Goal: Find specific page/section

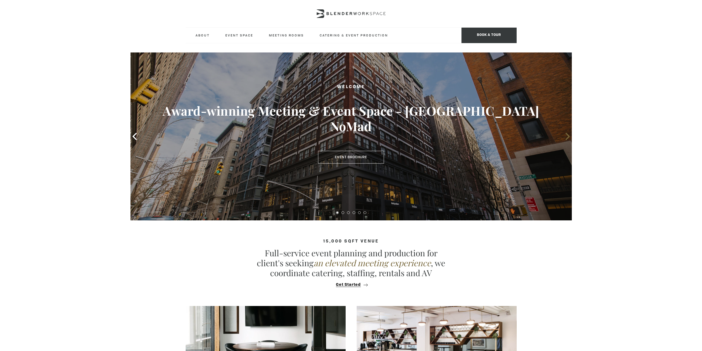
click at [565, 135] on icon at bounding box center [567, 136] width 7 height 7
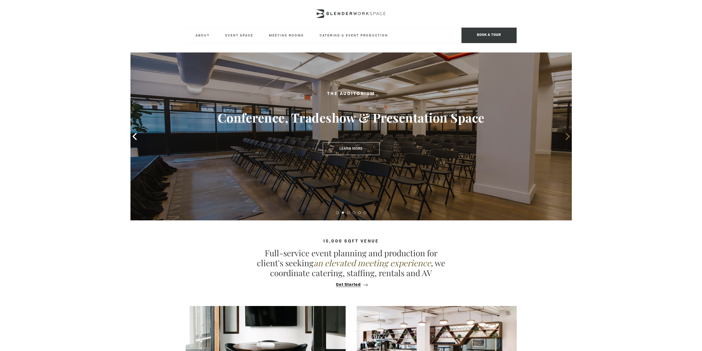
click at [565, 135] on icon at bounding box center [567, 136] width 7 height 7
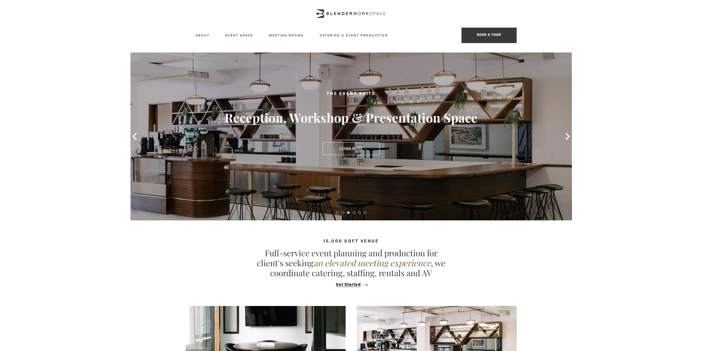
click at [140, 137] on div "The Event Suite Reception, Workshop & Presentation Space Learn More" at bounding box center [350, 136] width 441 height 168
click at [138, 135] on span at bounding box center [134, 136] width 8 height 8
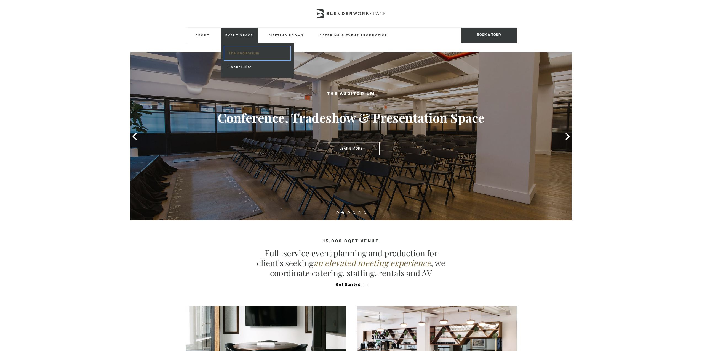
click at [244, 55] on link "The Auditorium" at bounding box center [257, 53] width 66 height 14
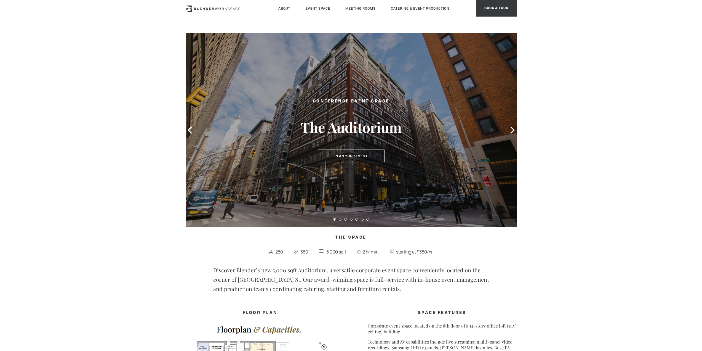
click at [505, 127] on div at bounding box center [351, 130] width 331 height 194
click at [509, 131] on icon at bounding box center [512, 129] width 7 height 7
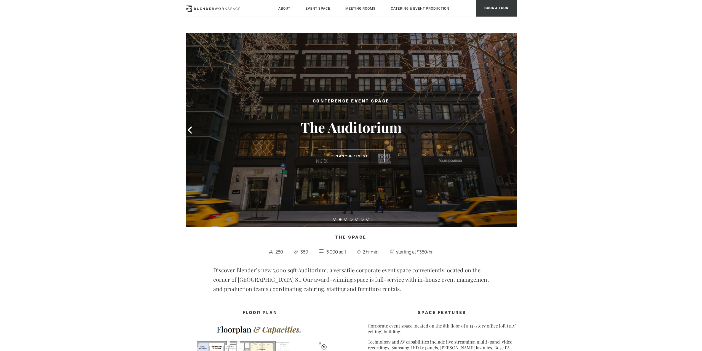
click at [509, 130] on icon at bounding box center [512, 129] width 7 height 7
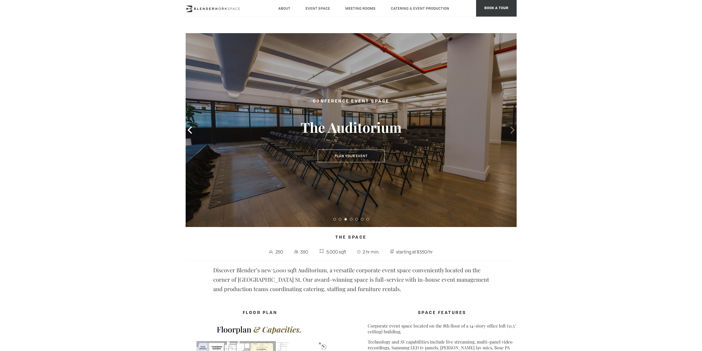
click at [509, 130] on icon at bounding box center [512, 129] width 7 height 7
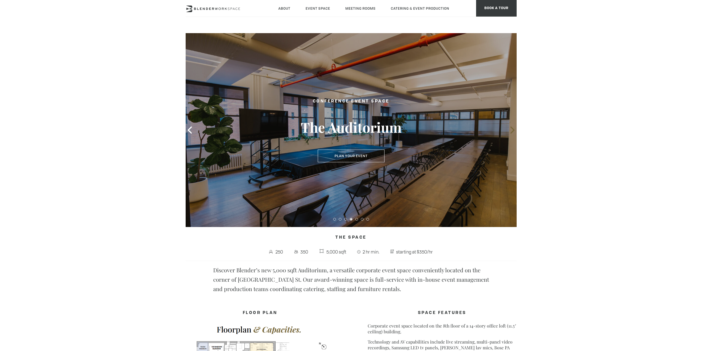
click at [509, 130] on icon at bounding box center [512, 129] width 7 height 7
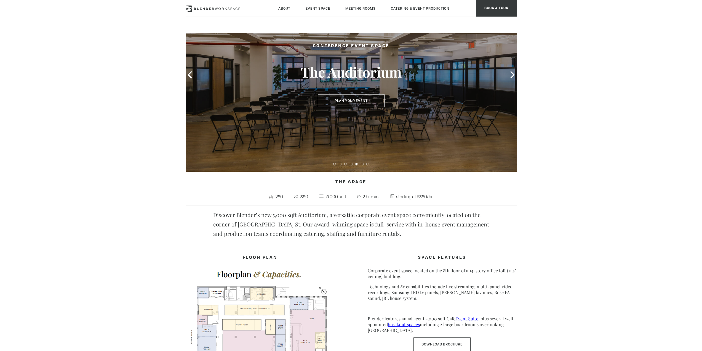
scroll to position [110, 0]
